Goal: Browse casually: Explore the website without a specific task or goal

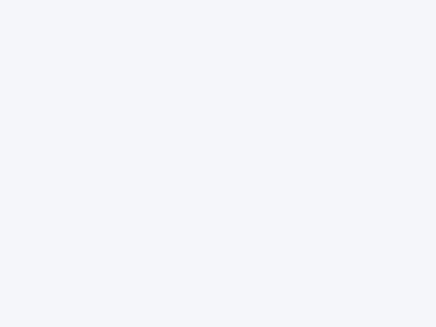
click at [218, 164] on div at bounding box center [218, 163] width 436 height 327
